Goal: Task Accomplishment & Management: Use online tool/utility

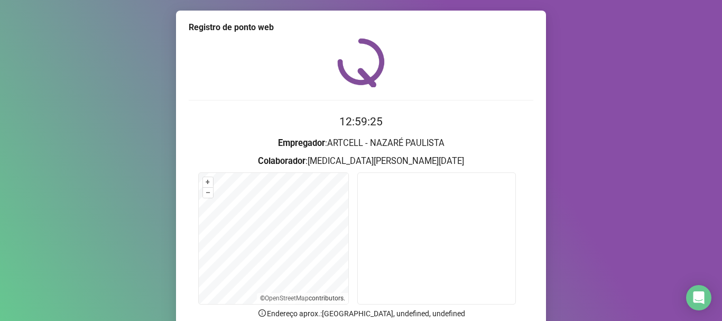
scroll to position [92, 0]
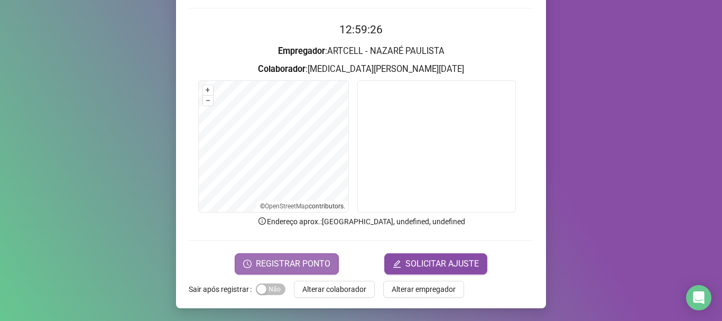
click at [279, 266] on span "REGISTRAR PONTO" at bounding box center [293, 263] width 75 height 13
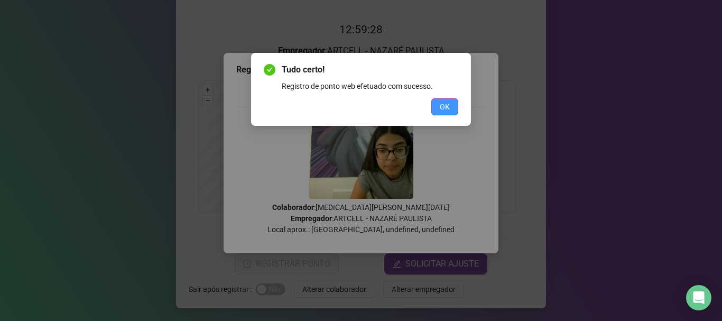
click at [437, 106] on button "OK" at bounding box center [444, 106] width 27 height 17
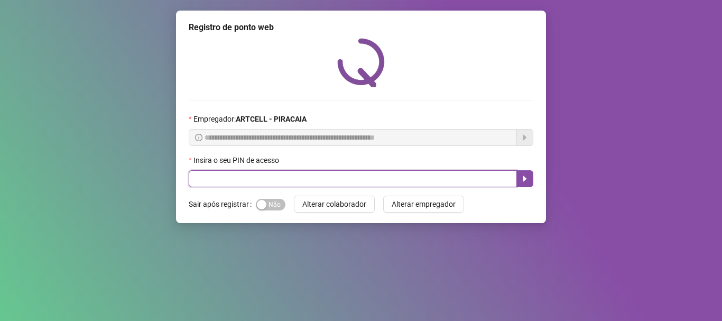
click at [283, 181] on input "text" at bounding box center [353, 178] width 328 height 17
type input "*****"
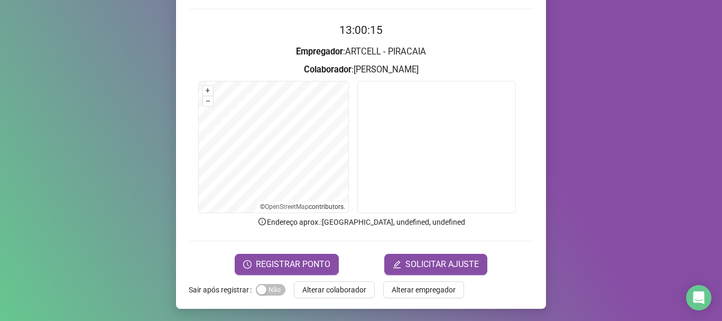
scroll to position [92, 0]
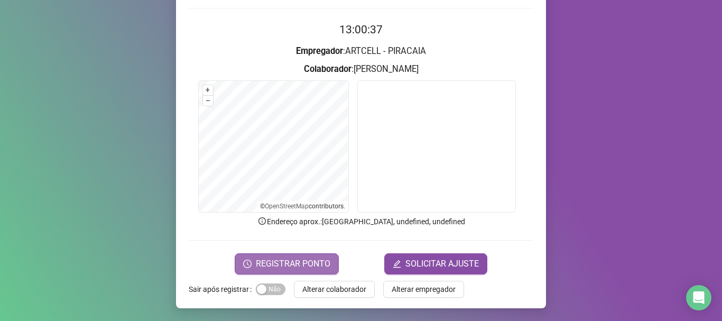
click at [318, 257] on span "REGISTRAR PONTO" at bounding box center [293, 263] width 75 height 13
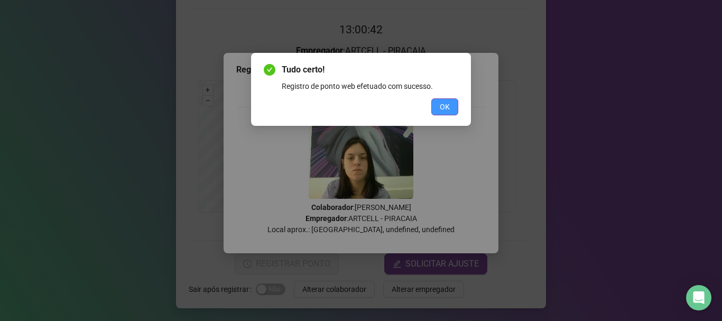
click at [456, 108] on button "OK" at bounding box center [444, 106] width 27 height 17
